Goal: Complete application form

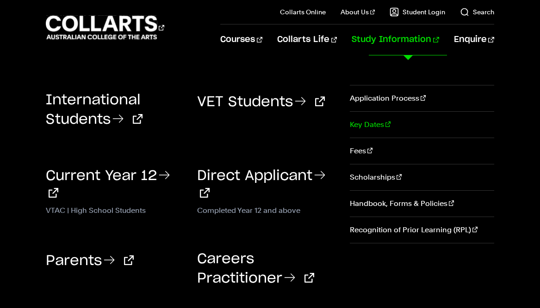
scroll to position [339, 0]
click at [358, 148] on link "Fees" at bounding box center [422, 151] width 144 height 26
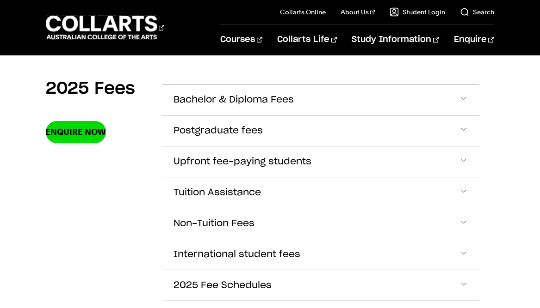
scroll to position [328, 0]
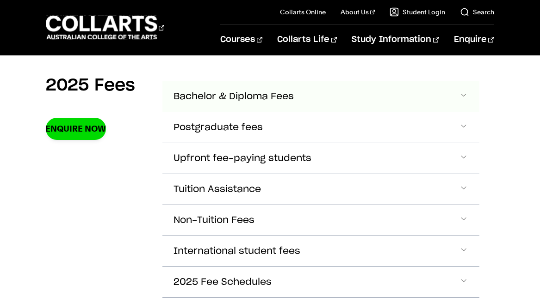
click at [464, 96] on span "Accordion Section" at bounding box center [463, 97] width 9 height 12
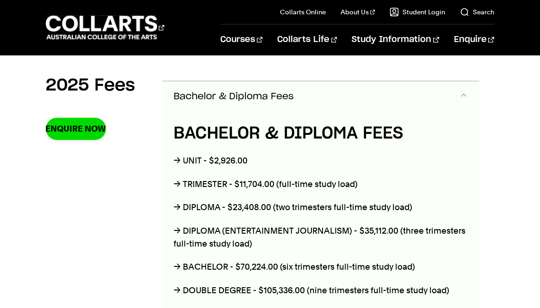
scroll to position [326, 0]
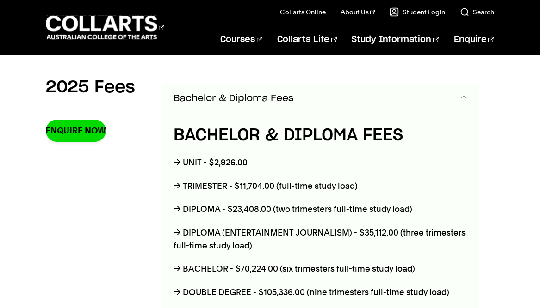
click at [464, 96] on span "Accordion Section" at bounding box center [463, 98] width 9 height 12
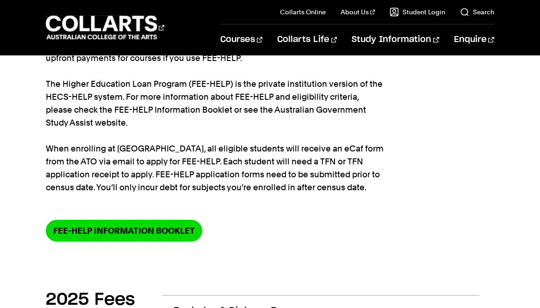
scroll to position [0, 0]
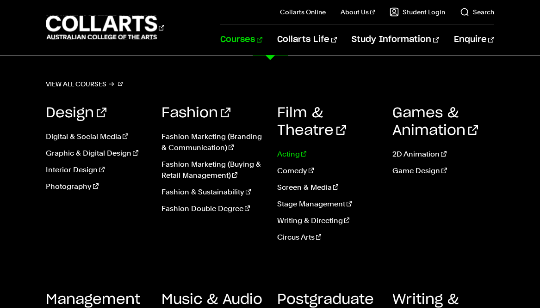
click at [287, 151] on link "Acting" at bounding box center [328, 154] width 102 height 11
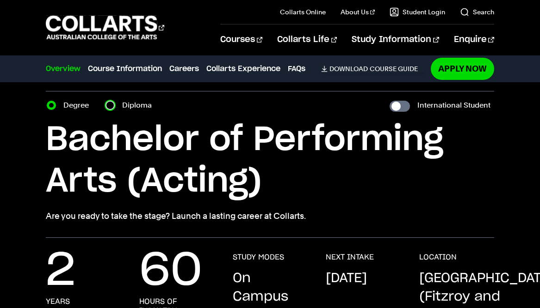
click at [108, 109] on input "Diploma" at bounding box center [109, 105] width 9 height 9
radio input "true"
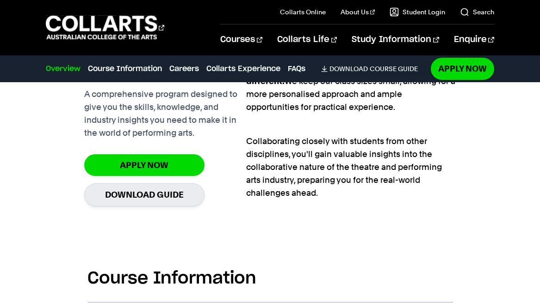
scroll to position [680, 0]
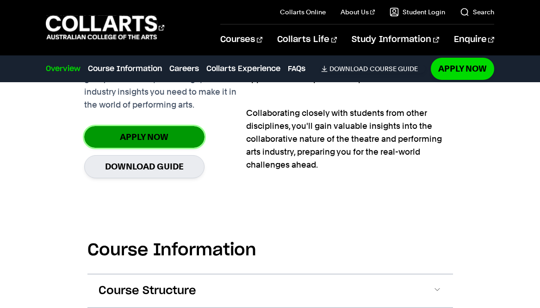
click at [172, 138] on link "Apply Now" at bounding box center [144, 137] width 120 height 22
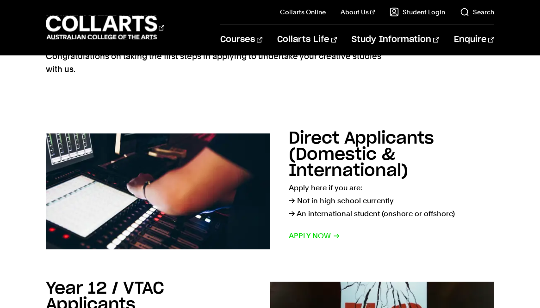
scroll to position [91, 0]
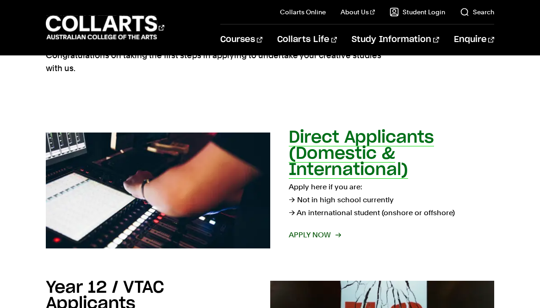
click at [318, 243] on div "Direct Applicants (Domestic & International) Apply here if you are: → Not in hi…" at bounding box center [391, 190] width 205 height 121
